Goal: Task Accomplishment & Management: Manage account settings

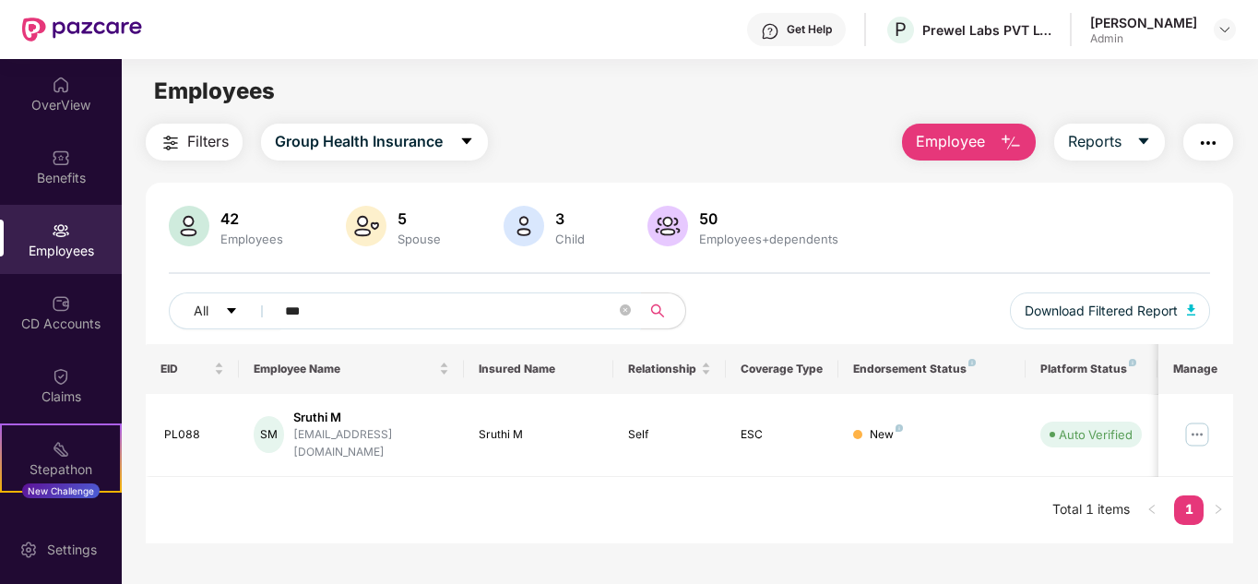
scroll to position [59, 0]
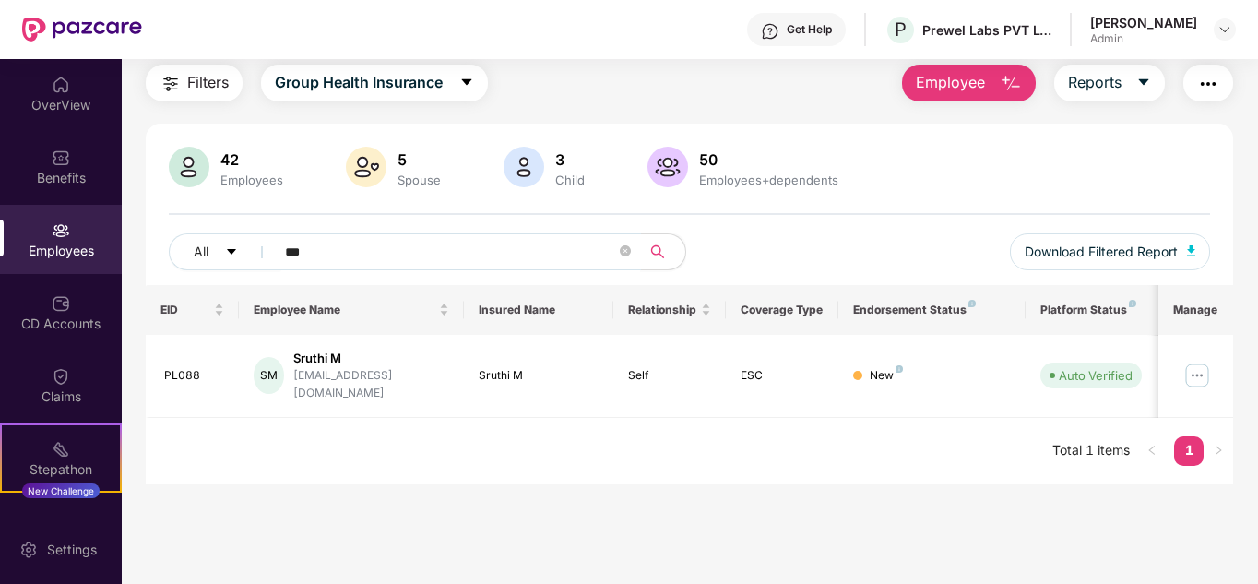
click at [370, 252] on input "***" at bounding box center [450, 252] width 331 height 28
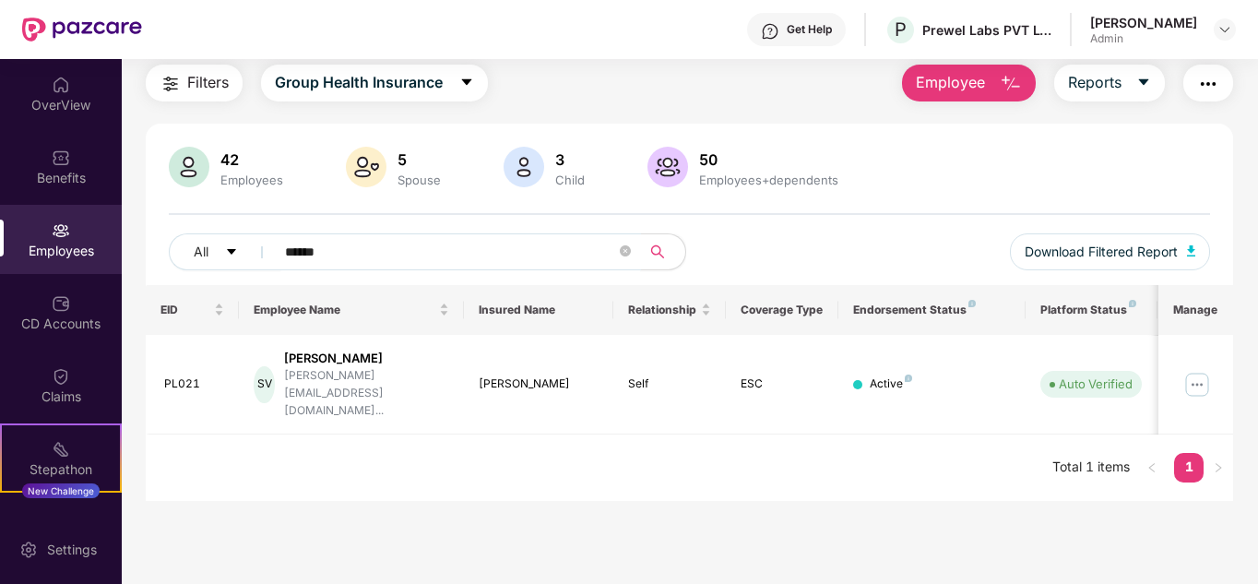
click at [1005, 83] on img "button" at bounding box center [1011, 84] width 22 height 22
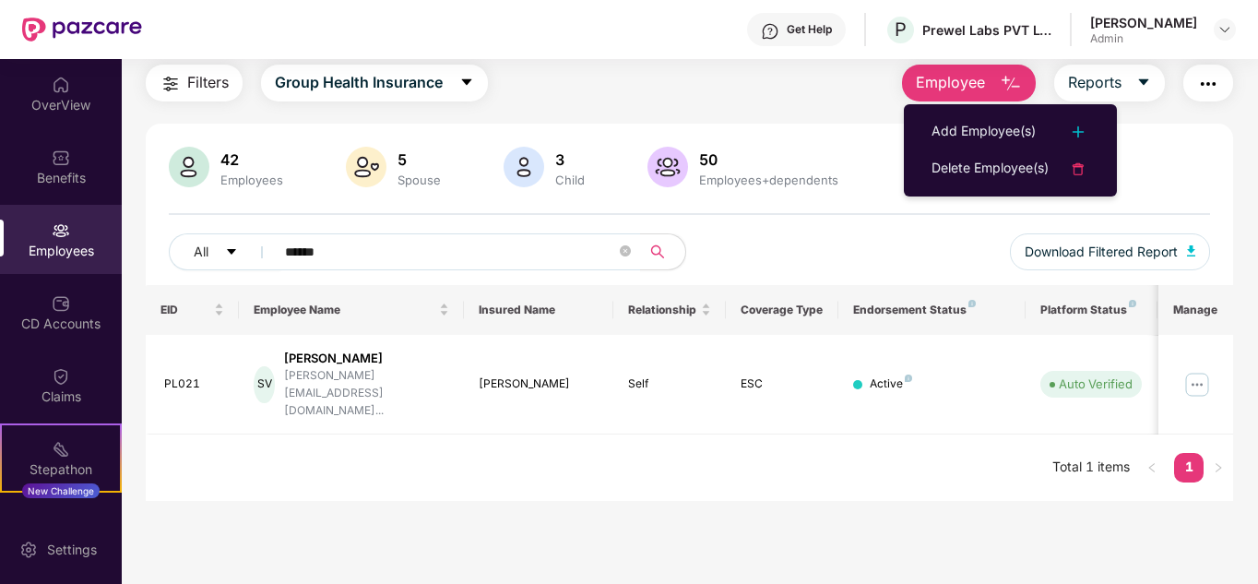
click at [825, 87] on div "Filters Group Health Insurance Employee Reports" at bounding box center [690, 83] width 1089 height 37
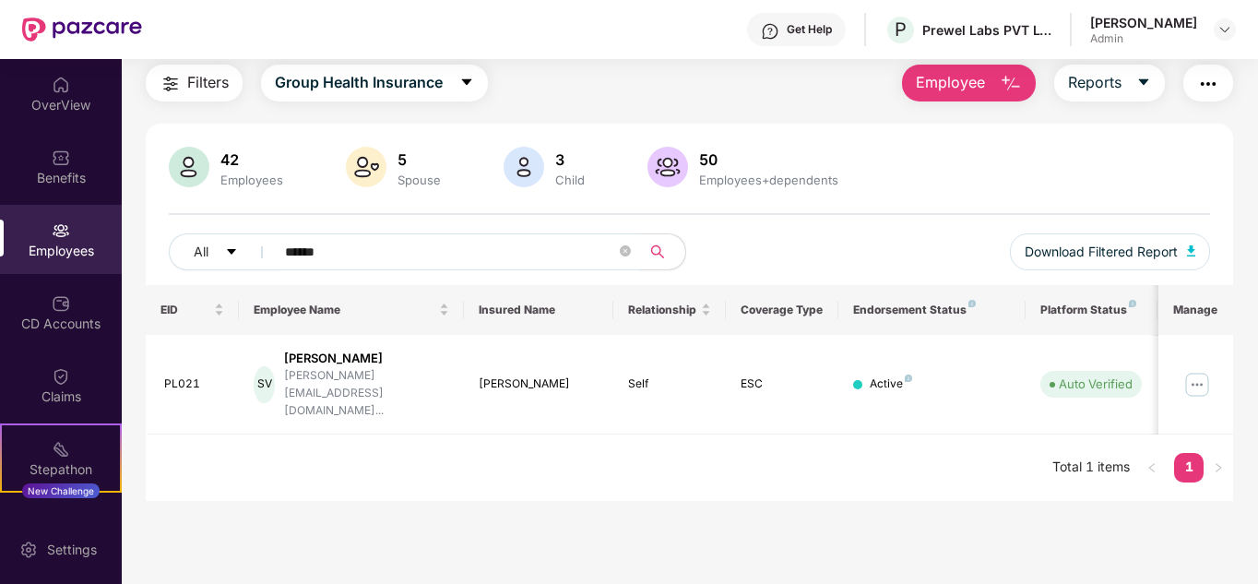
click at [825, 87] on div "Filters Group Health Insurance Employee Reports" at bounding box center [690, 83] width 1089 height 37
click at [517, 161] on img at bounding box center [524, 167] width 41 height 41
click at [558, 166] on div "3" at bounding box center [570, 159] width 37 height 18
click at [408, 252] on input "******" at bounding box center [450, 252] width 331 height 28
type input "*"
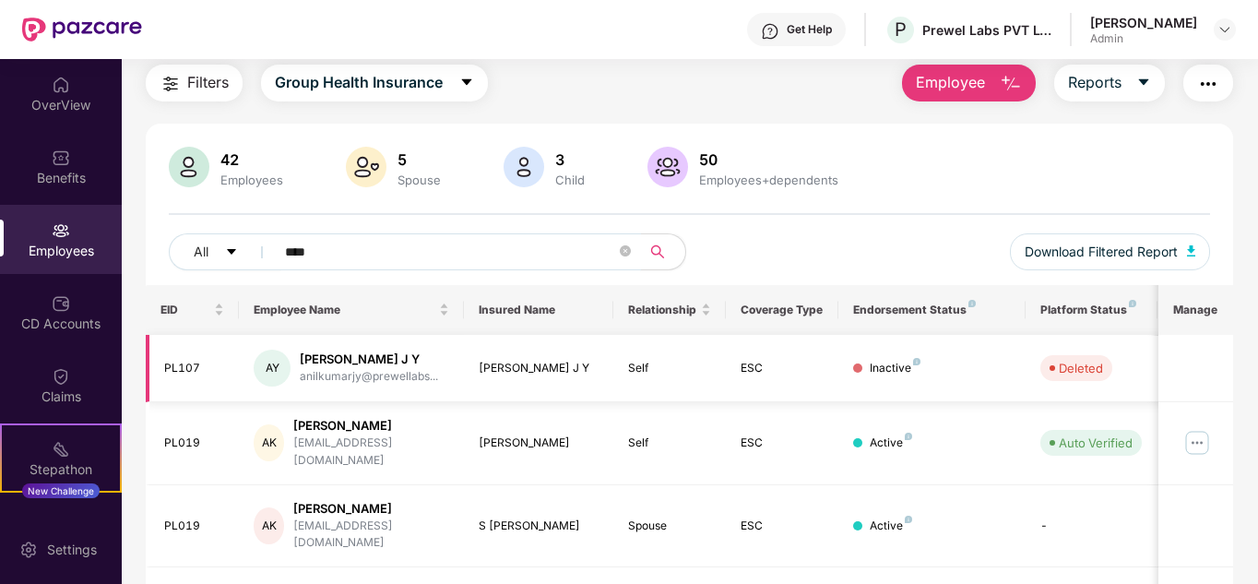
scroll to position [146, 0]
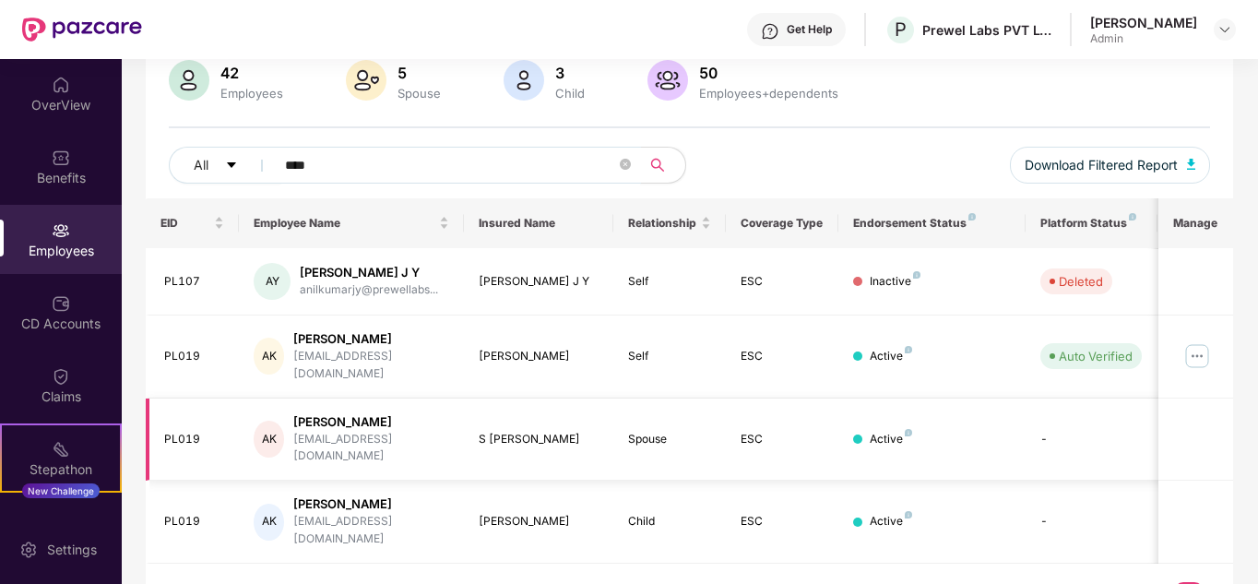
type input "****"
drag, startPoint x: 540, startPoint y: 411, endPoint x: 475, endPoint y: 414, distance: 64.6
click at [475, 414] on td "S [PERSON_NAME]" at bounding box center [539, 440] width 150 height 83
copy div "S [PERSON_NAME]"
drag, startPoint x: 554, startPoint y: 480, endPoint x: 478, endPoint y: 484, distance: 75.8
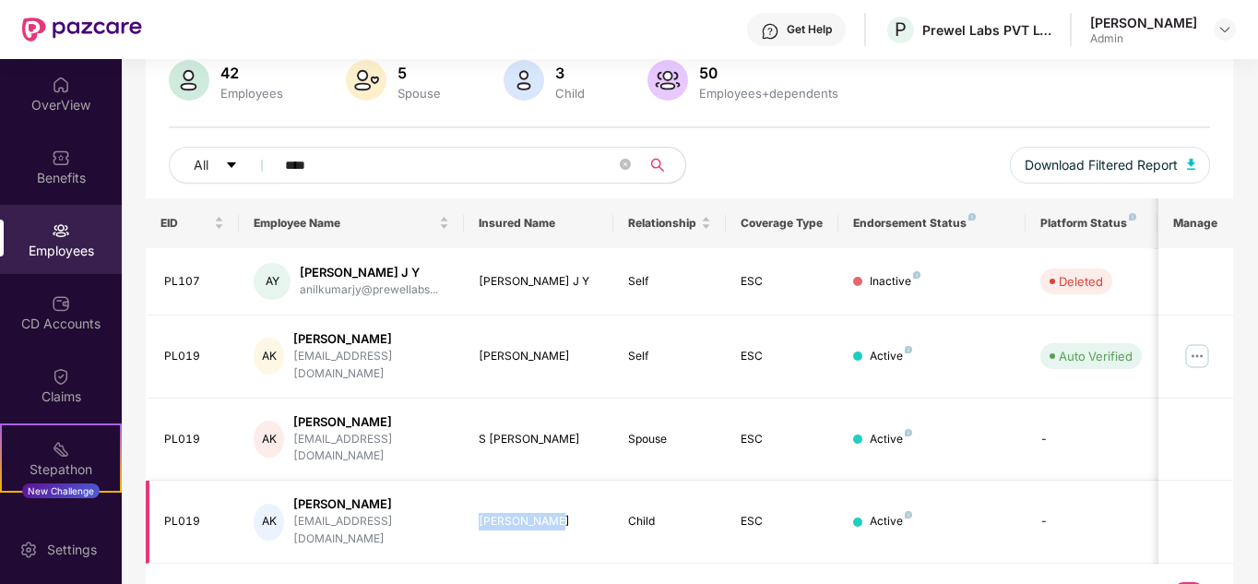
click at [478, 484] on td "[PERSON_NAME]" at bounding box center [539, 522] width 150 height 83
copy div "[PERSON_NAME]"
click at [200, 431] on div "PL019" at bounding box center [194, 440] width 61 height 18
click at [470, 421] on td "S [PERSON_NAME]" at bounding box center [539, 440] width 150 height 83
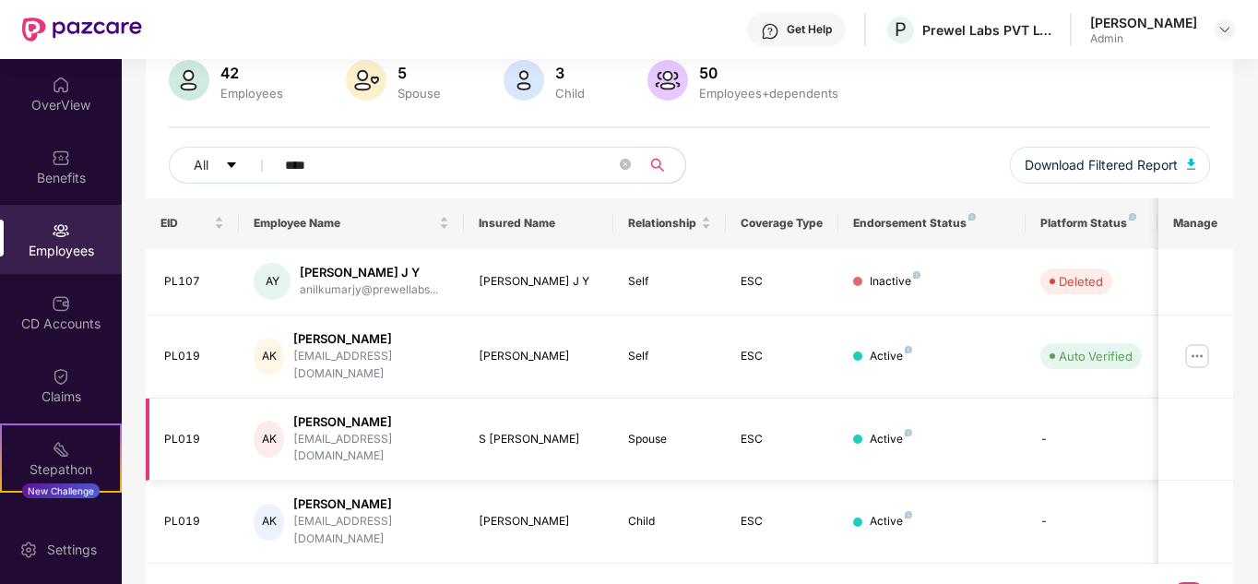
click at [470, 421] on td "S [PERSON_NAME]" at bounding box center [539, 440] width 150 height 83
click at [615, 422] on td "Spouse" at bounding box center [669, 440] width 113 height 83
click at [1054, 417] on td "-" at bounding box center [1091, 440] width 131 height 83
click at [1200, 350] on img at bounding box center [1198, 356] width 30 height 30
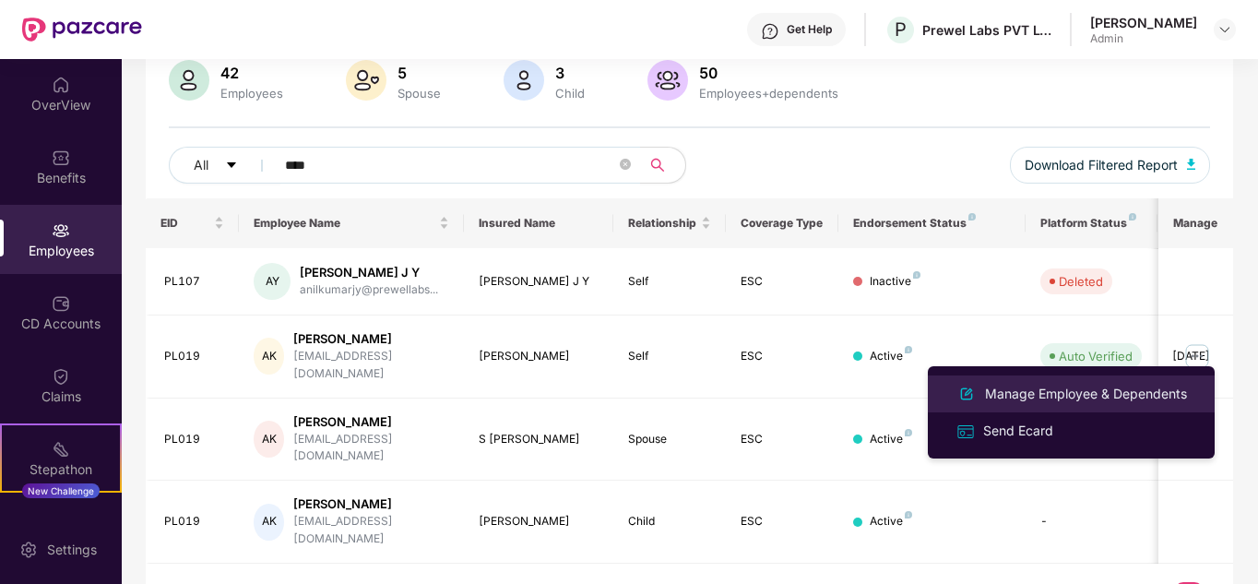
click at [1110, 395] on div "Manage Employee & Dependents" at bounding box center [1086, 394] width 209 height 20
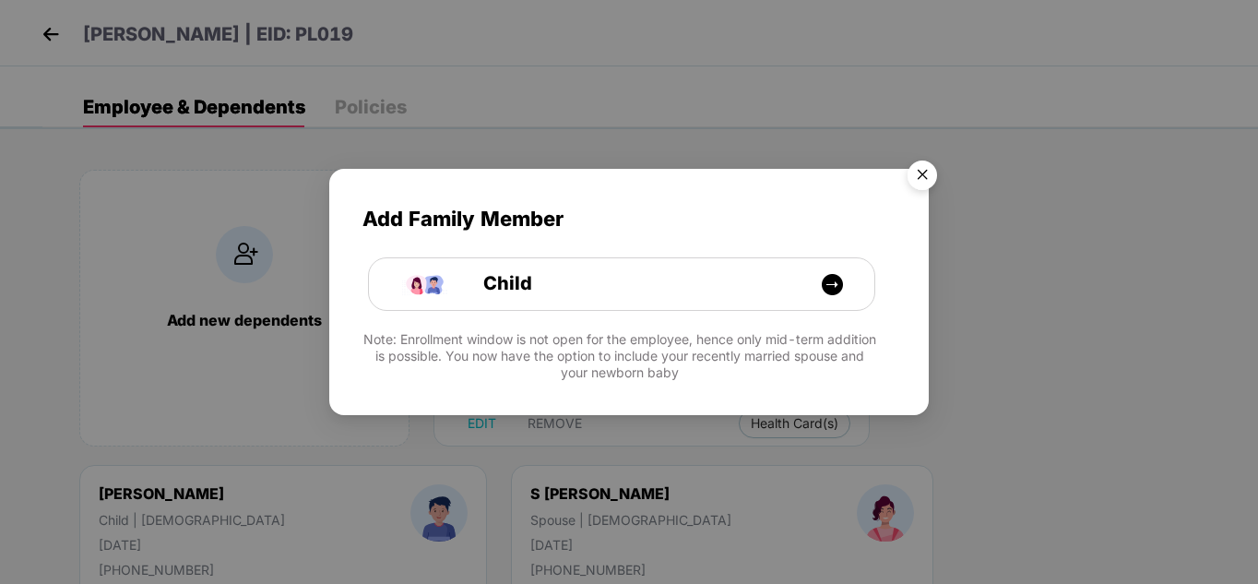
click at [924, 172] on img "Close" at bounding box center [923, 178] width 52 height 52
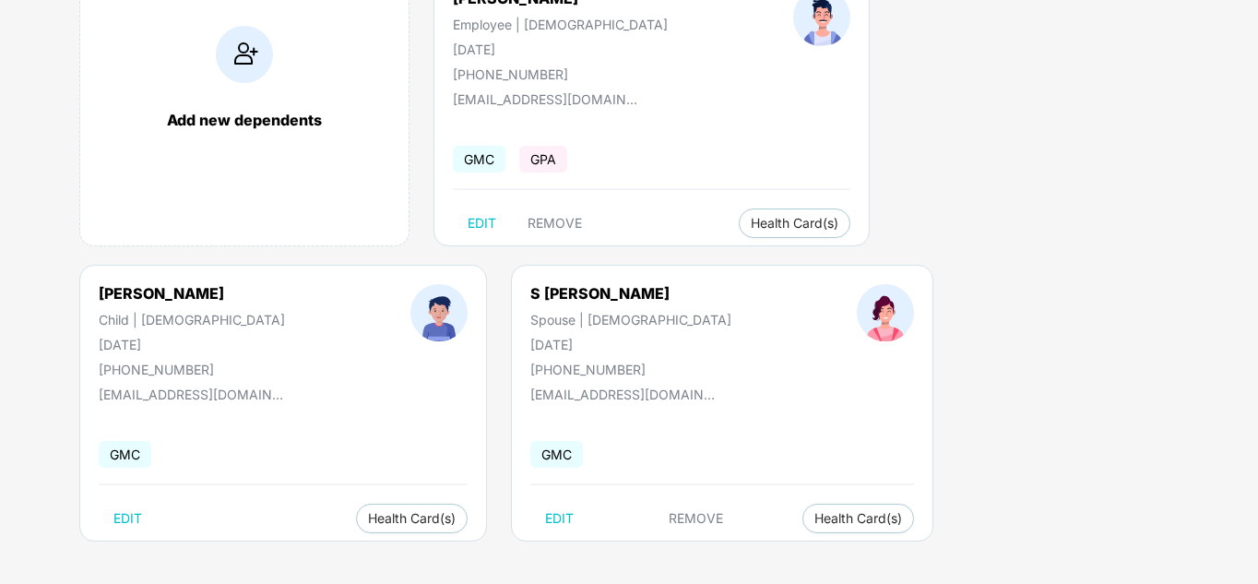
scroll to position [204, 0]
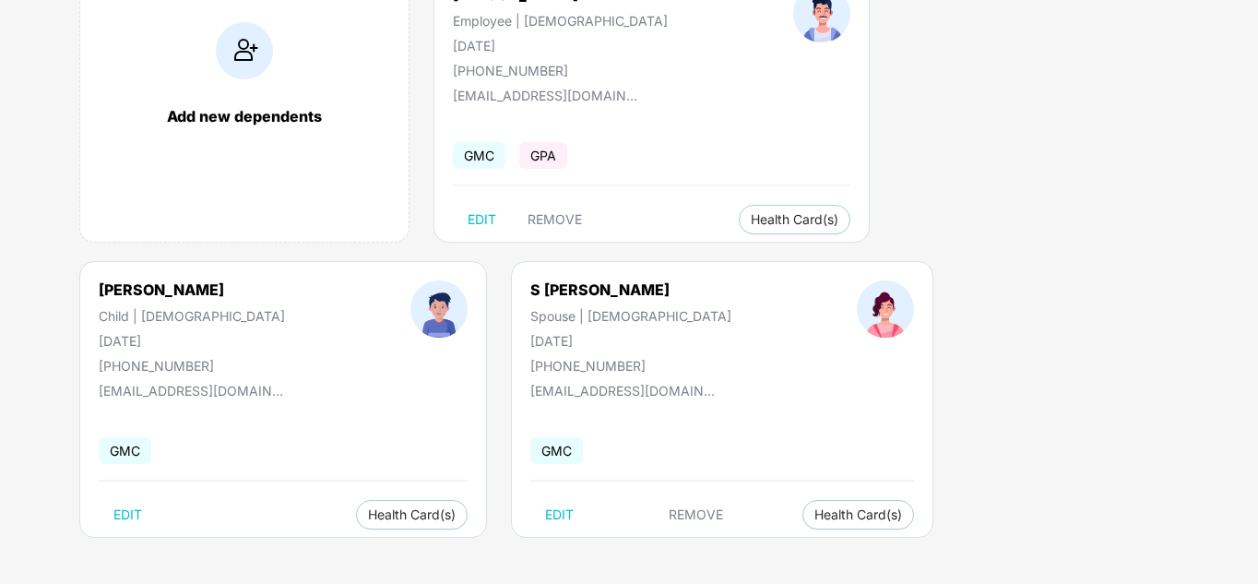
click at [543, 518] on div "Add new dependents [PERSON_NAME] Employee | [DEMOGRAPHIC_DATA] [DATE] [PHONE_NU…" at bounding box center [650, 261] width 1216 height 646
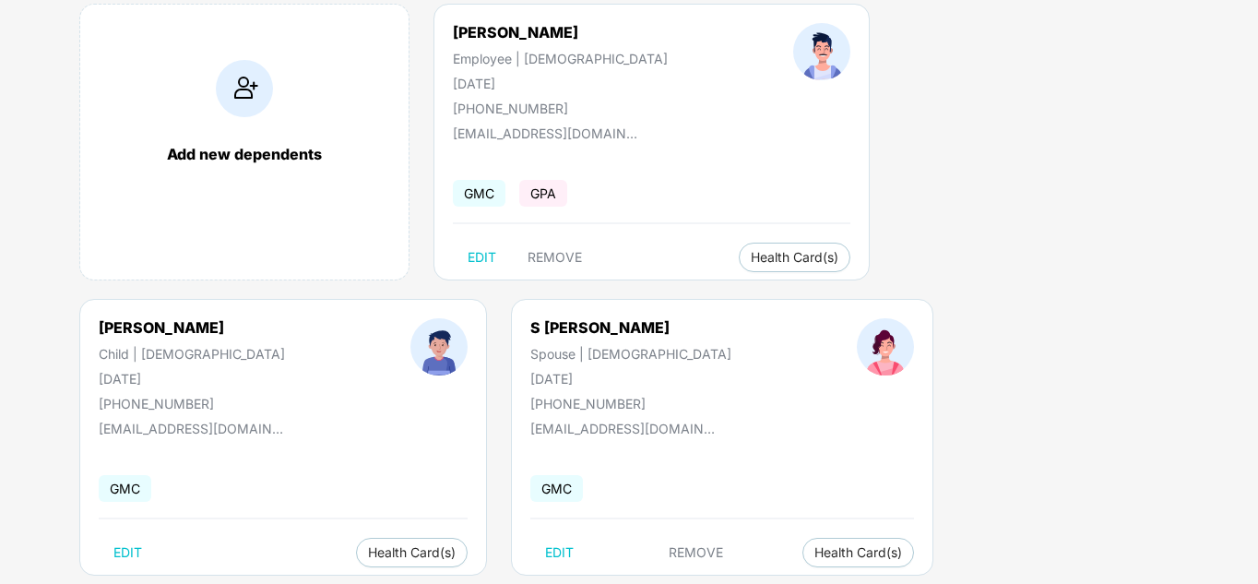
scroll to position [158, 0]
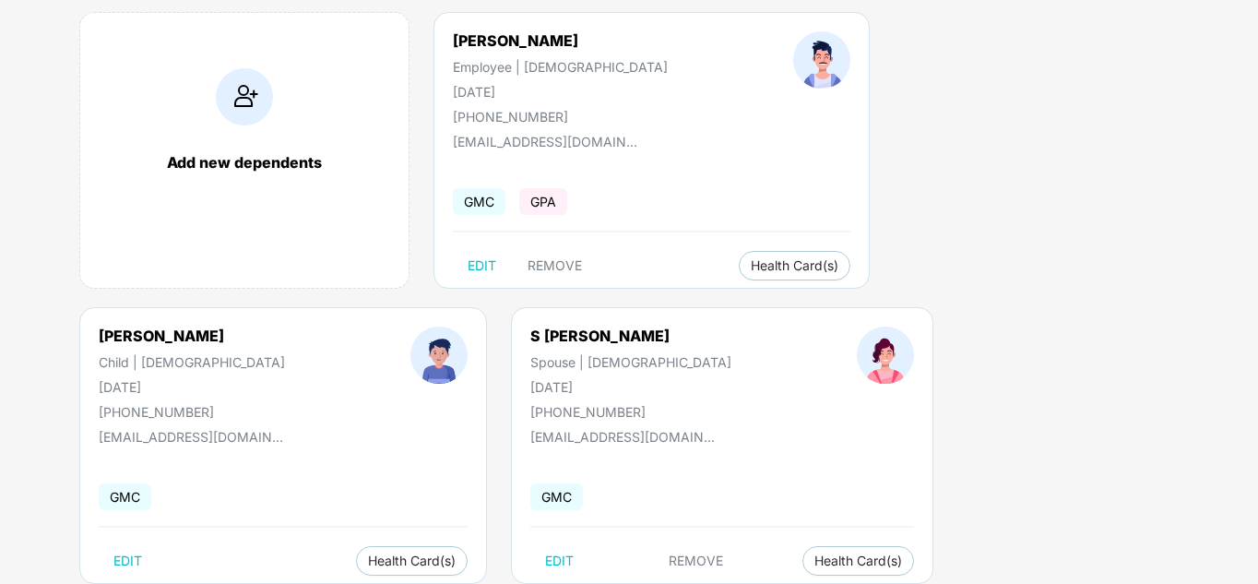
click at [714, 293] on div "Add new dependents [PERSON_NAME] Employee | [DEMOGRAPHIC_DATA] [DATE] [PHONE_NU…" at bounding box center [650, 307] width 1216 height 646
click at [953, 399] on div "Add new dependents [PERSON_NAME] Employee | [DEMOGRAPHIC_DATA] [DATE] [PHONE_NU…" at bounding box center [650, 307] width 1216 height 646
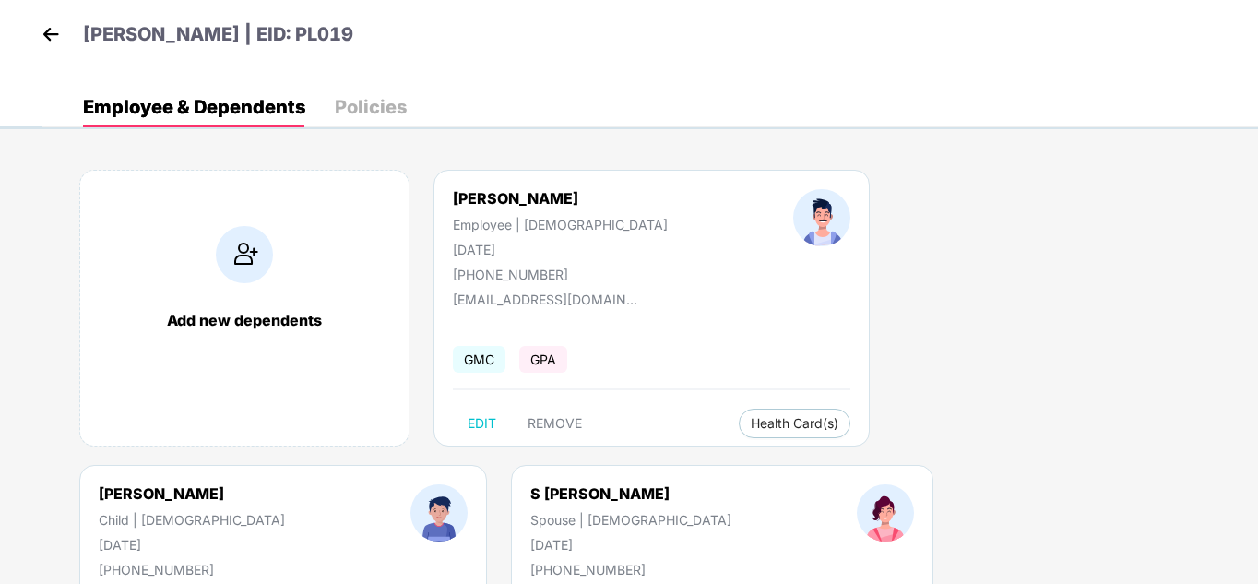
click at [49, 36] on img at bounding box center [51, 34] width 28 height 28
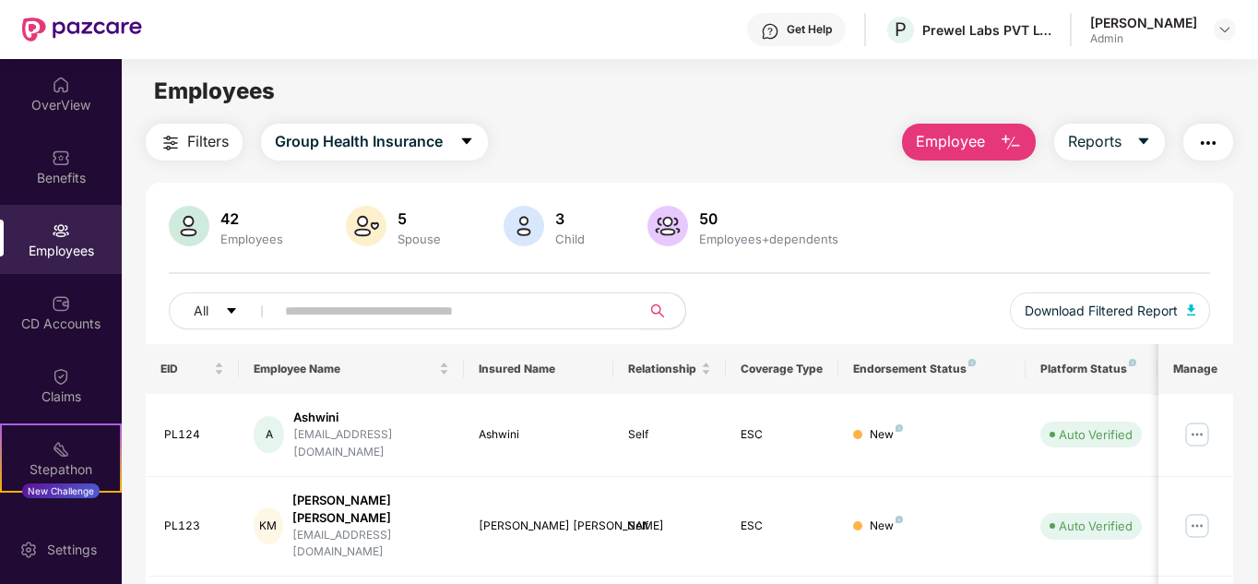
click at [389, 315] on input "text" at bounding box center [450, 311] width 331 height 28
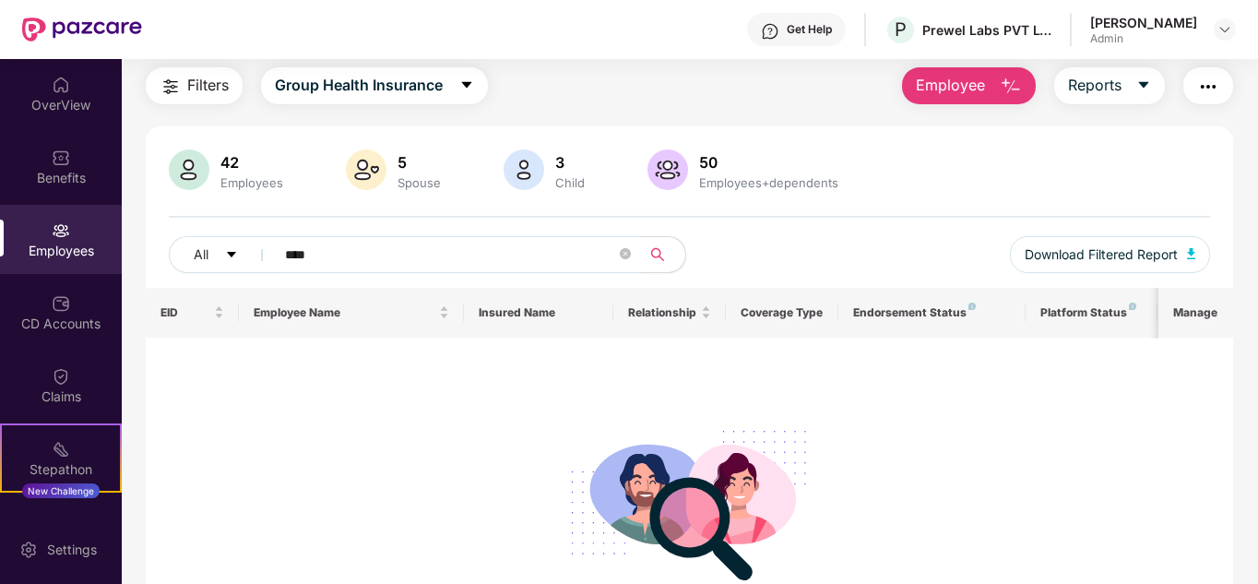
scroll to position [77, 0]
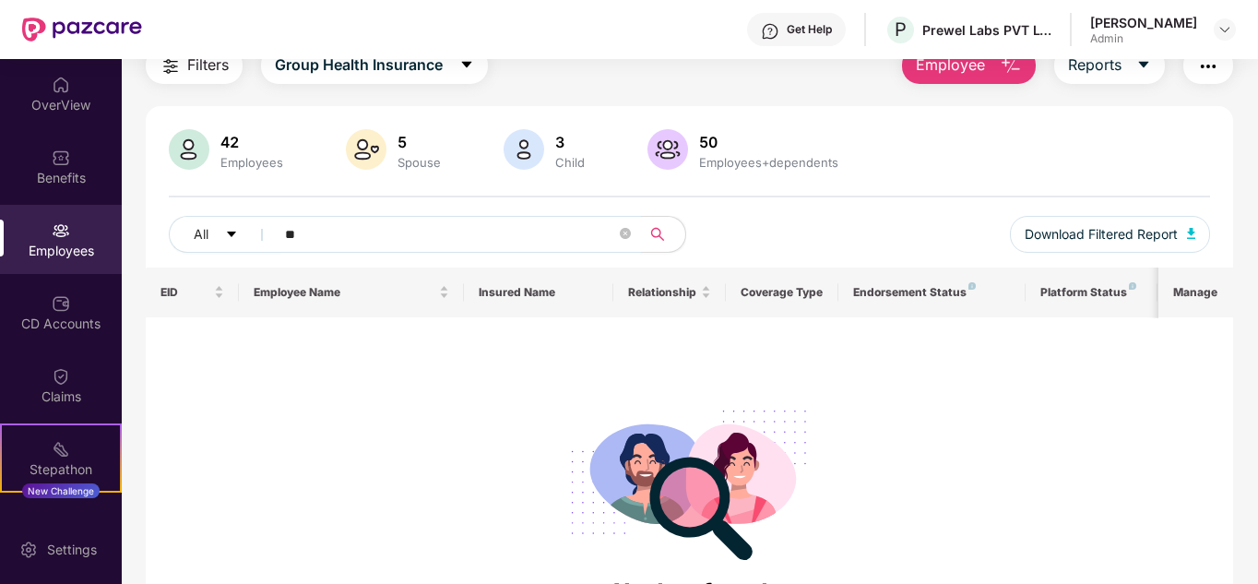
type input "*"
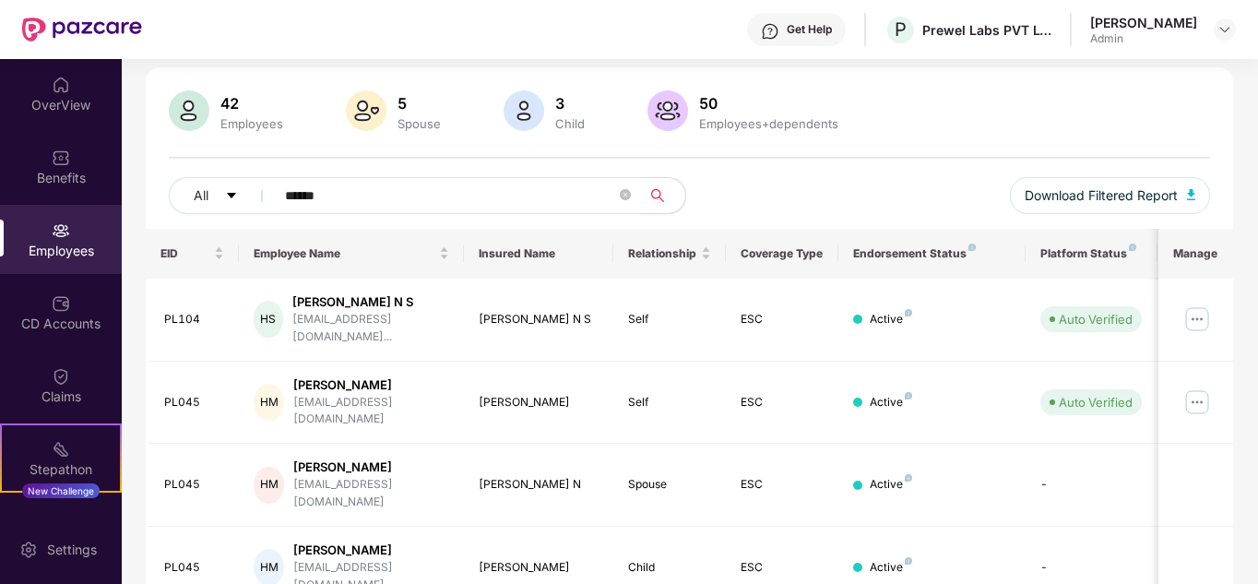
scroll to position [146, 0]
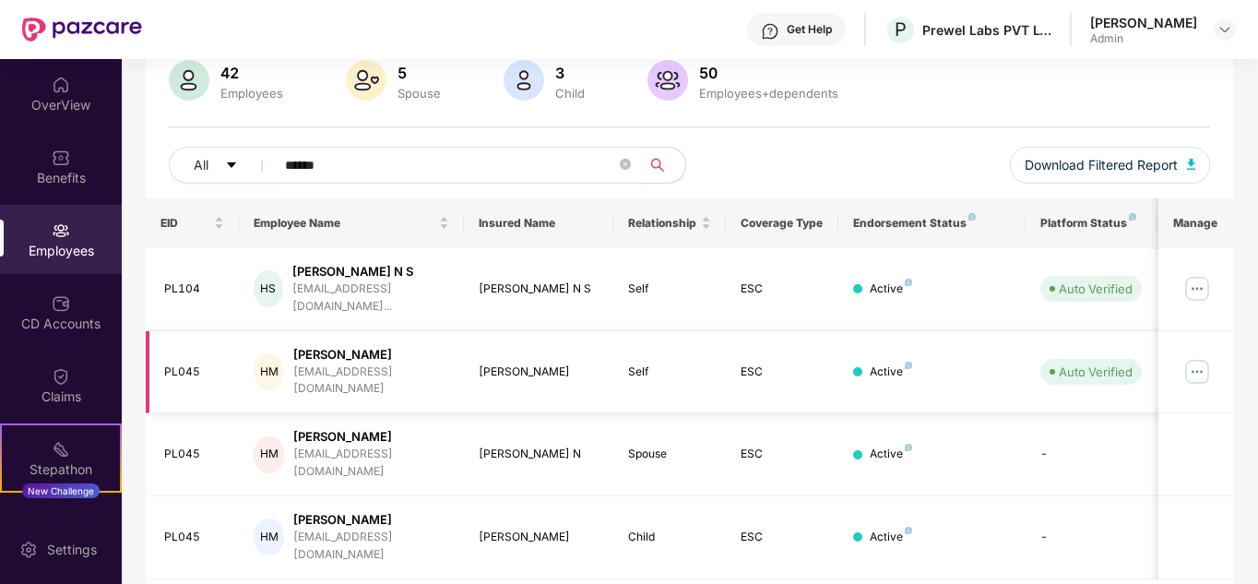
type input "******"
click at [1202, 357] on img at bounding box center [1198, 372] width 30 height 30
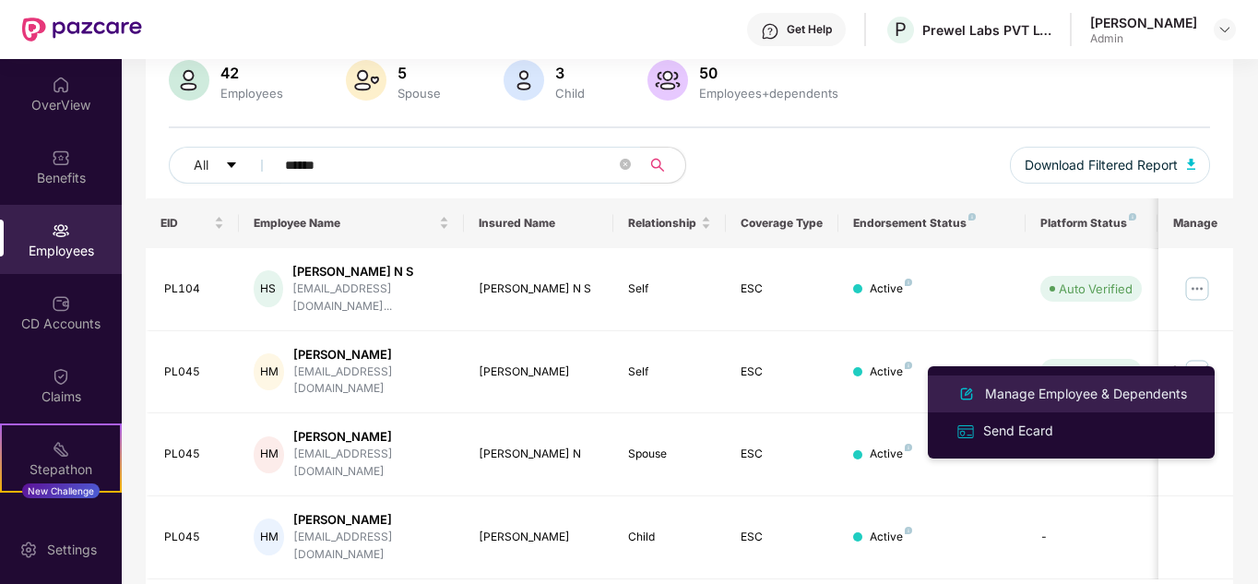
click at [1128, 393] on div "Manage Employee & Dependents" at bounding box center [1086, 394] width 209 height 20
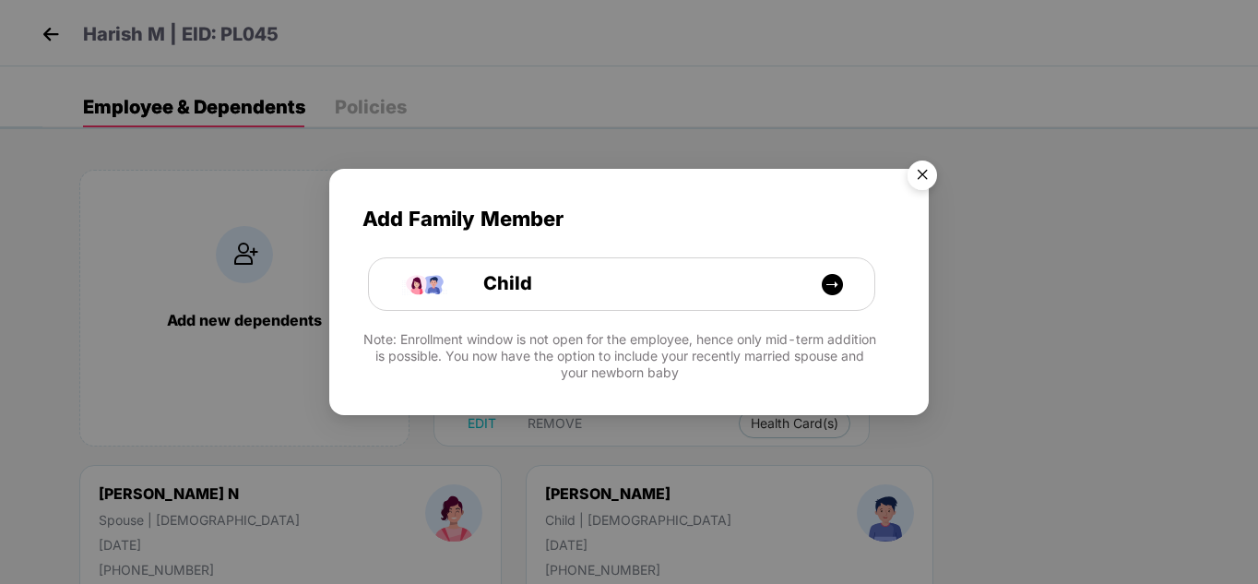
click at [923, 176] on img "Close" at bounding box center [923, 178] width 52 height 52
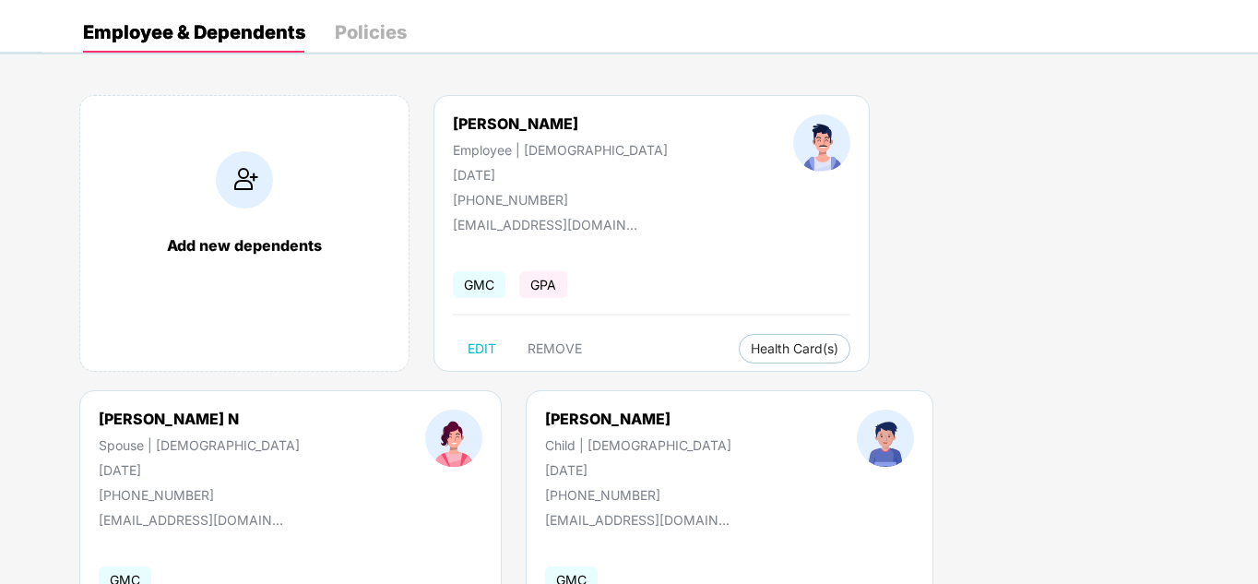
scroll to position [77, 0]
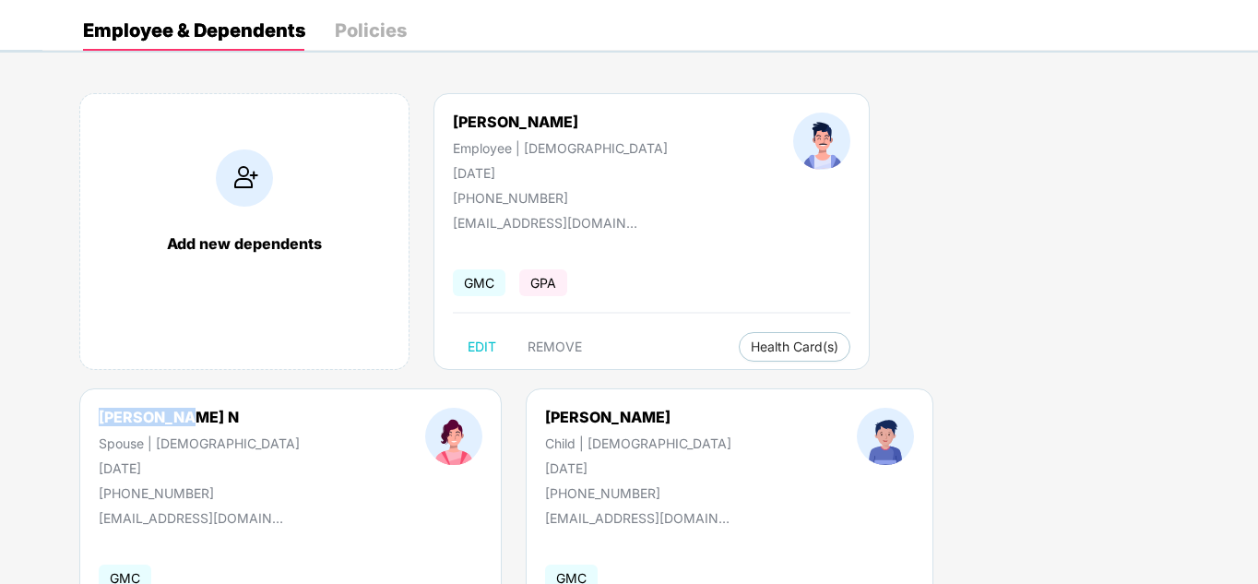
drag, startPoint x: 841, startPoint y: 122, endPoint x: 804, endPoint y: 128, distance: 37.5
click at [363, 408] on div "[PERSON_NAME] N Spouse | [DEMOGRAPHIC_DATA] [DATE] [PHONE_NUMBER]" at bounding box center [199, 454] width 327 height 93
copy div "[PERSON_NAME] N"
drag, startPoint x: 167, startPoint y: 412, endPoint x: 67, endPoint y: 424, distance: 100.4
click at [482, 424] on div "[PERSON_NAME] H Child | [DEMOGRAPHIC_DATA] [DATE] [PHONE_NUMBER]" at bounding box center [638, 454] width 312 height 93
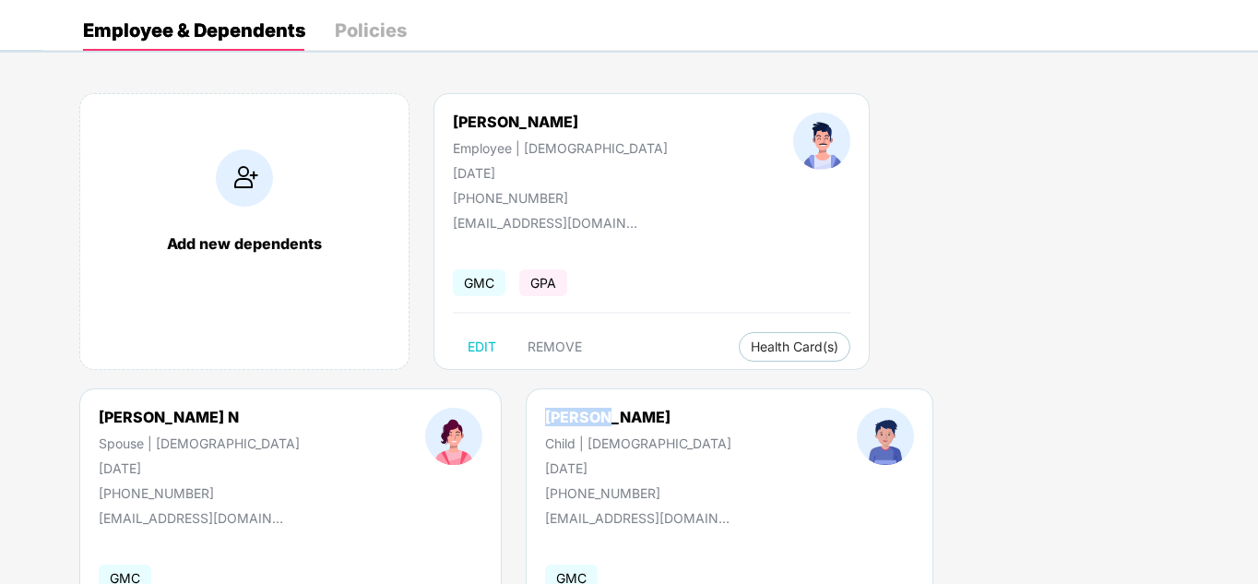
copy div "[PERSON_NAME]"
